Goal: Information Seeking & Learning: Learn about a topic

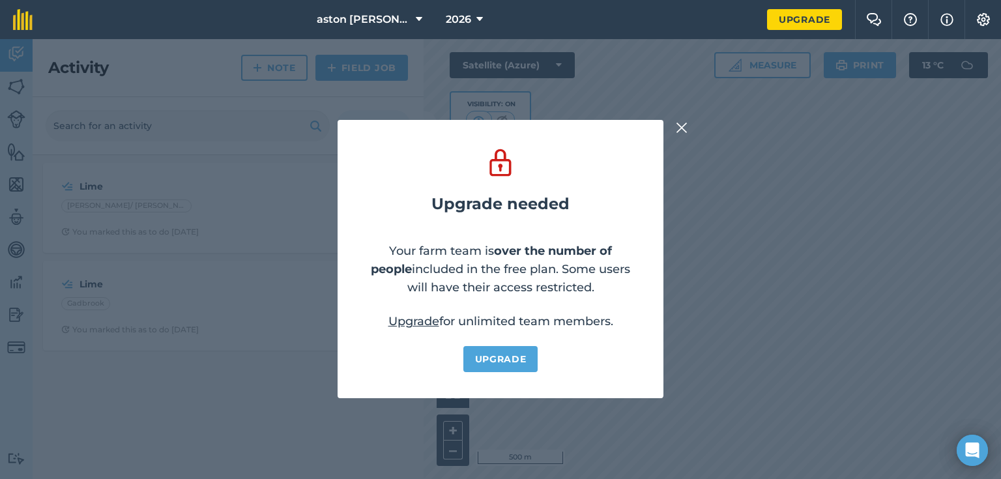
click at [681, 121] on img at bounding box center [682, 128] width 12 height 16
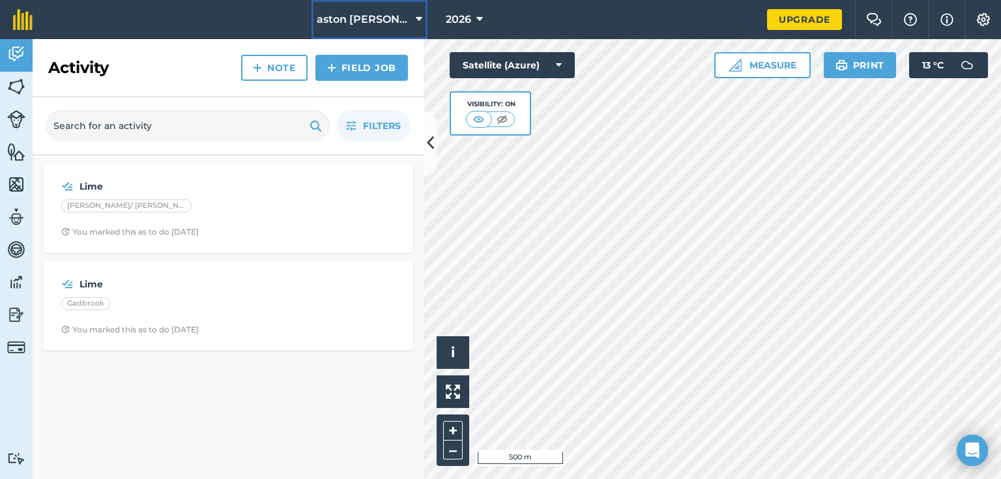
click at [416, 18] on icon at bounding box center [419, 20] width 7 height 16
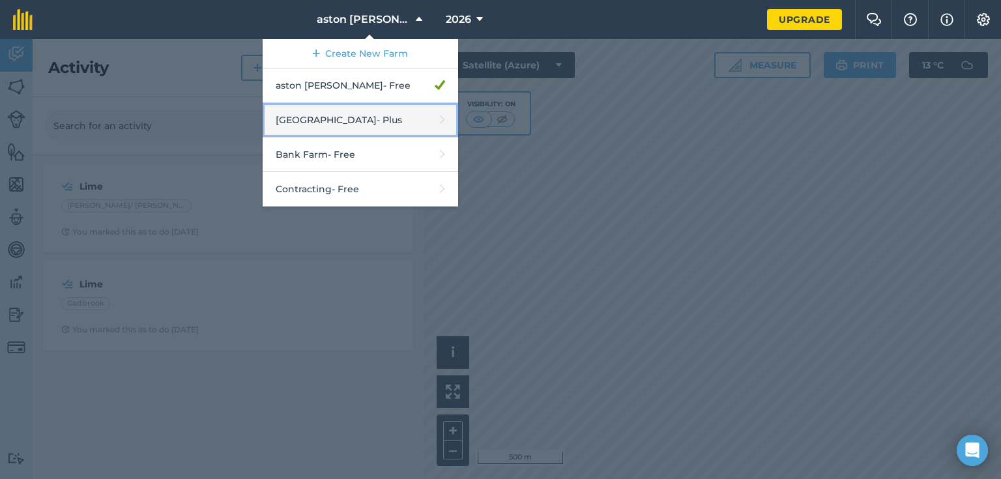
click at [378, 118] on link "Aston Hall Farm - Plus" at bounding box center [361, 120] width 196 height 35
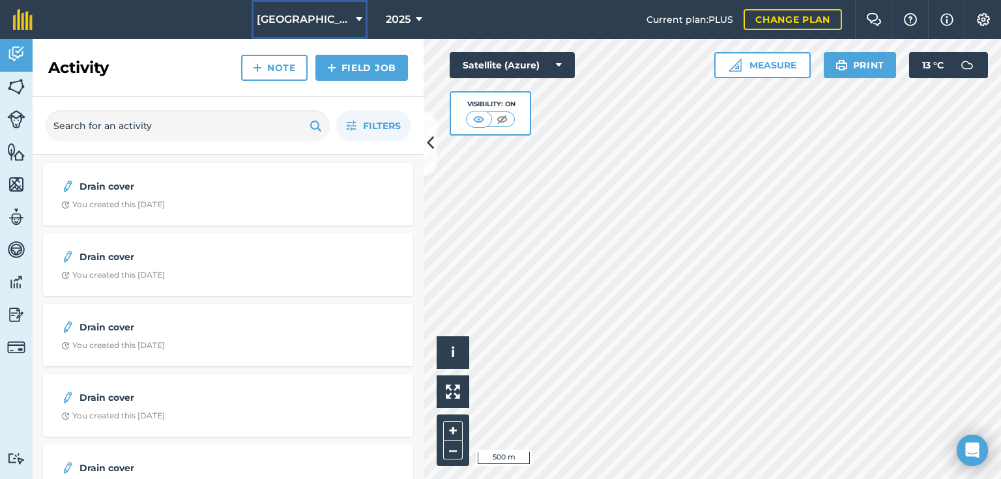
click at [349, 20] on button "[GEOGRAPHIC_DATA]" at bounding box center [310, 19] width 116 height 39
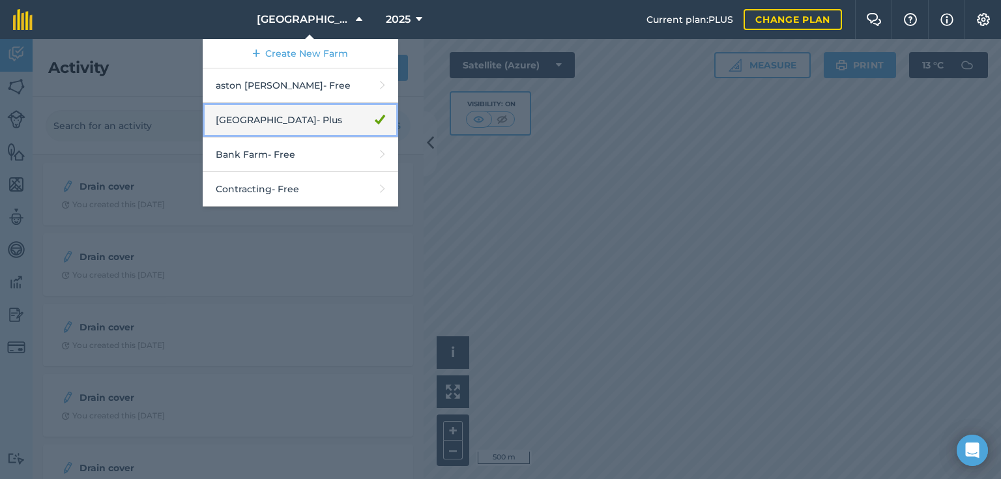
click at [301, 117] on link "Aston Hall Farm - Plus" at bounding box center [301, 120] width 196 height 35
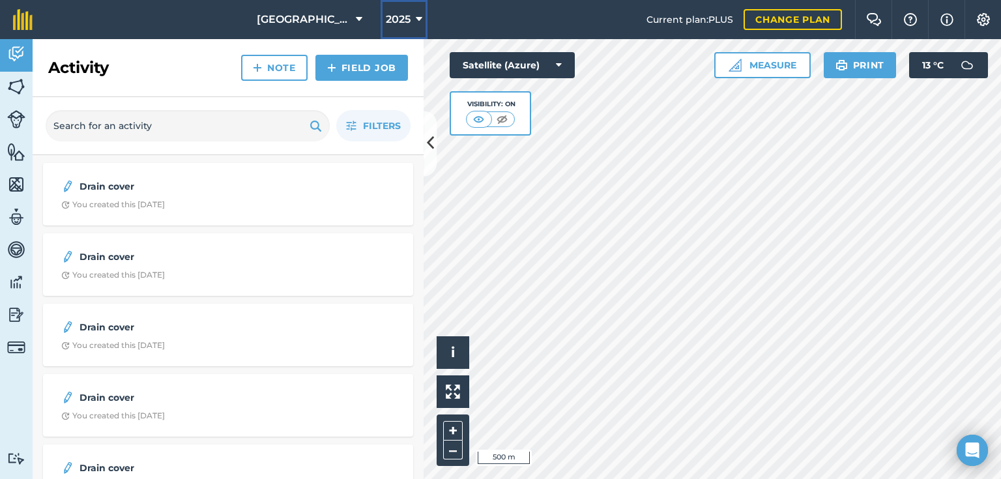
click at [416, 23] on icon at bounding box center [419, 20] width 7 height 16
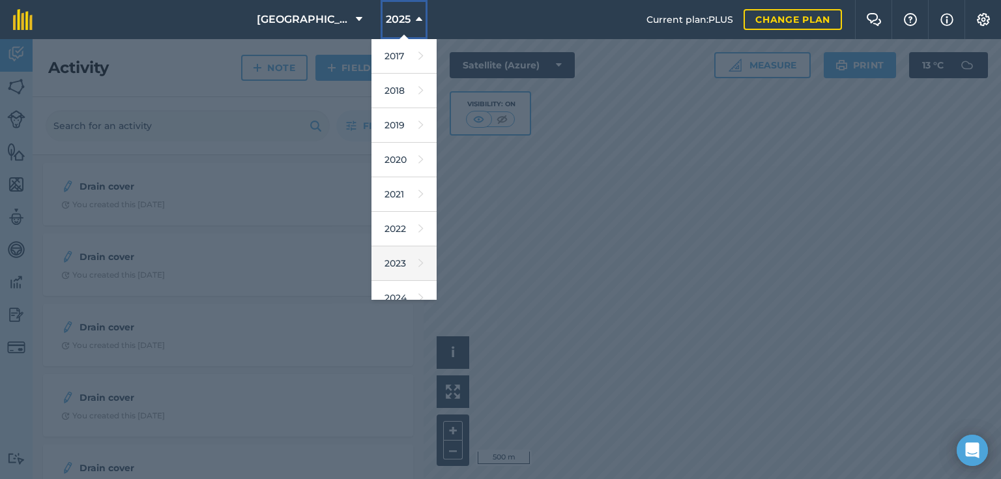
scroll to position [52, 0]
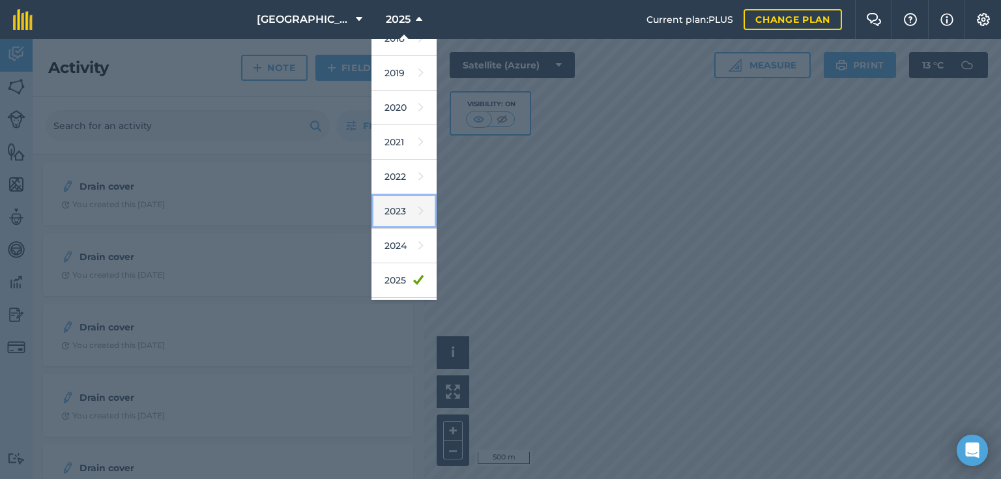
click at [399, 211] on link "2023" at bounding box center [404, 211] width 65 height 35
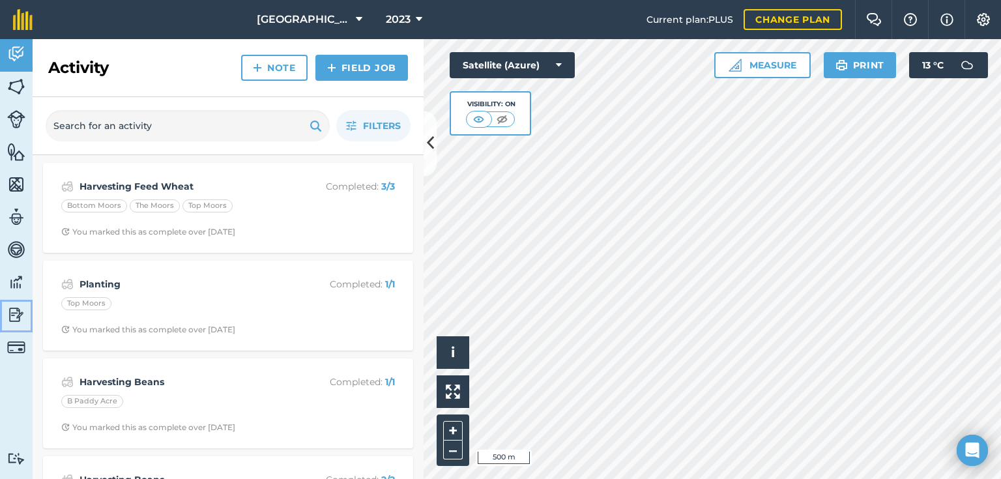
click at [5, 321] on link "Reporting" at bounding box center [16, 316] width 33 height 33
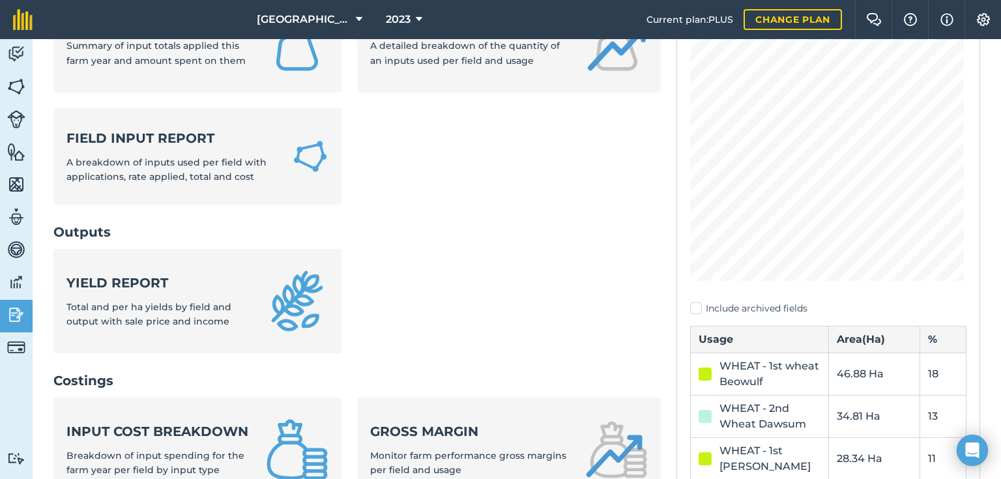
scroll to position [261, 0]
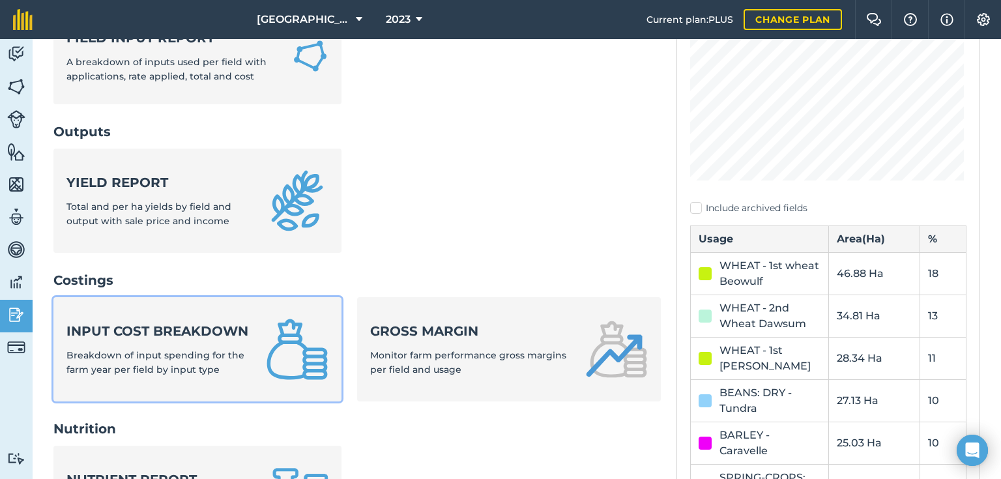
click at [184, 329] on strong "Input cost breakdown" at bounding box center [158, 331] width 184 height 18
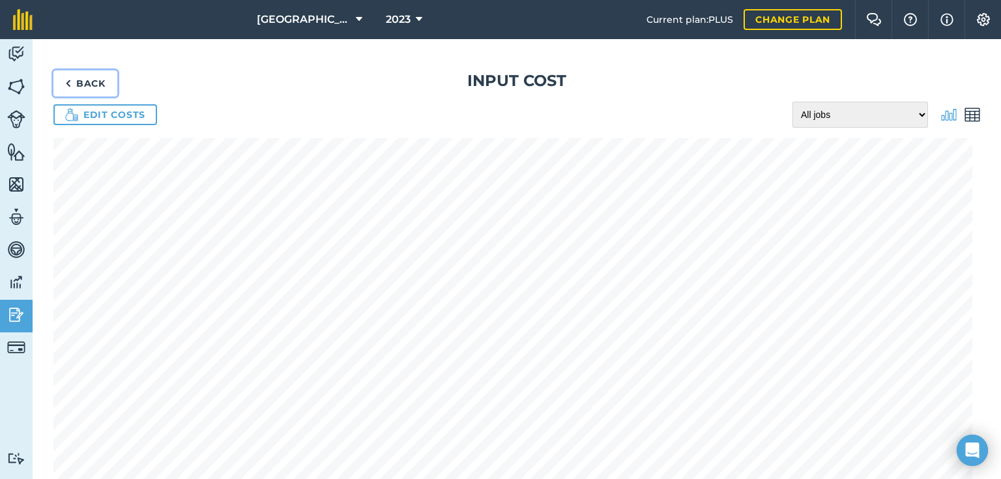
click at [80, 83] on link "Back" at bounding box center [85, 83] width 64 height 26
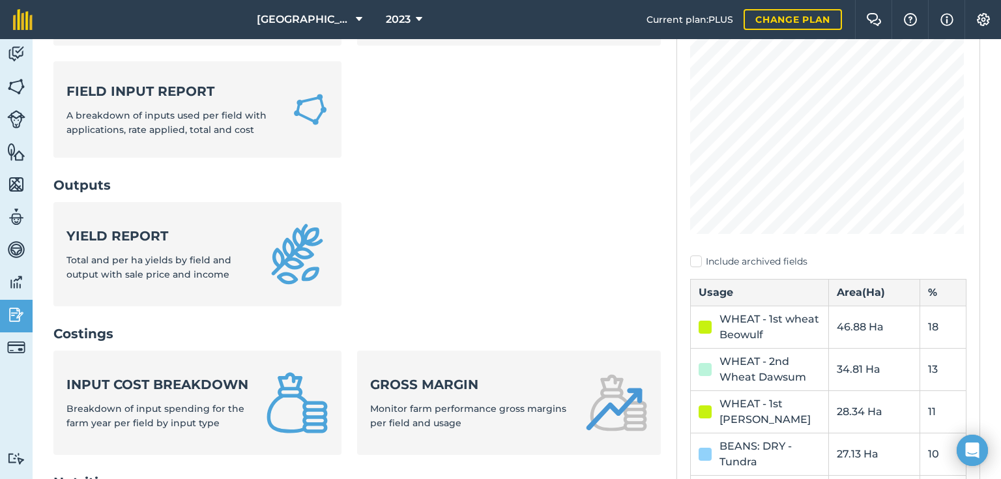
scroll to position [209, 0]
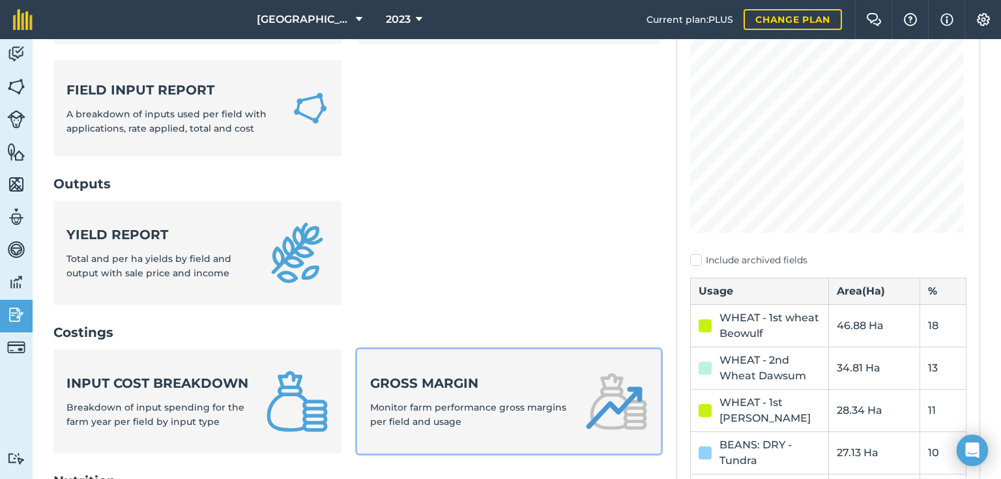
click at [441, 383] on strong "Gross margin" at bounding box center [469, 383] width 199 height 18
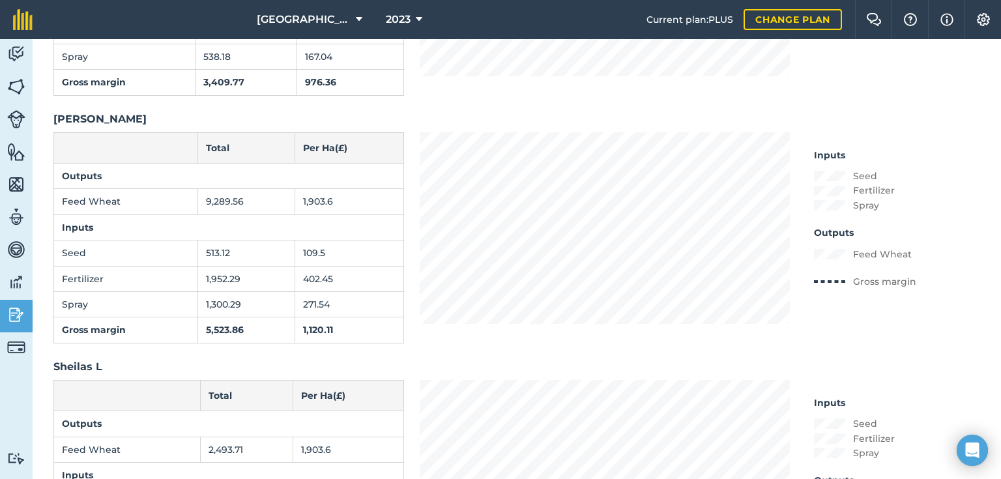
scroll to position [6694, 0]
